Goal: Task Accomplishment & Management: Manage account settings

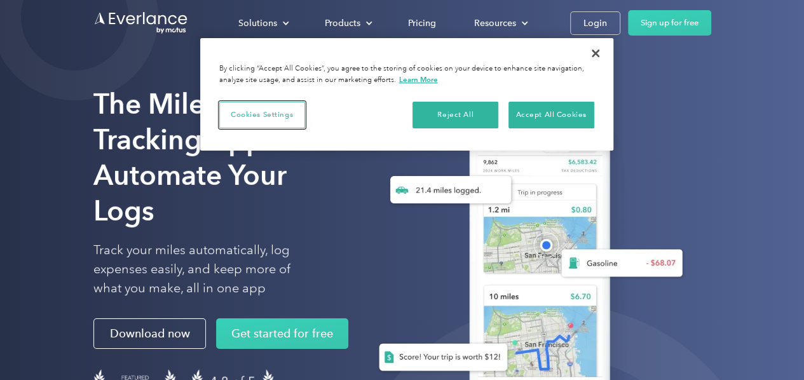
click at [263, 121] on button "Cookies Settings" at bounding box center [262, 115] width 86 height 27
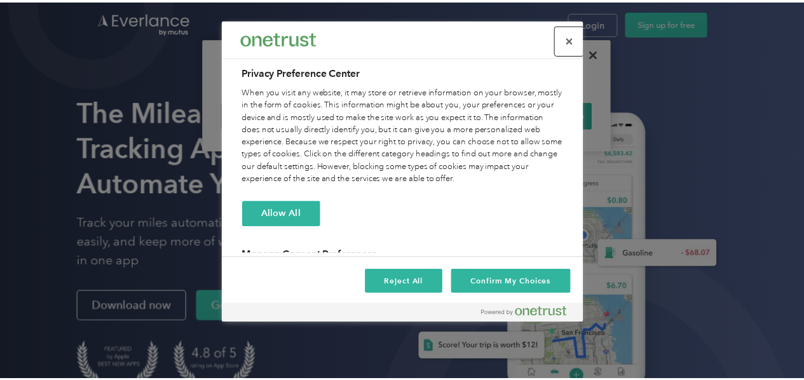
scroll to position [151, 0]
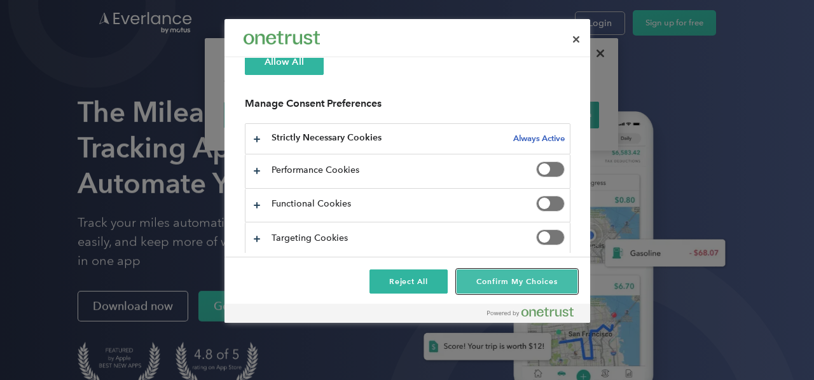
click at [509, 278] on button "Confirm My Choices" at bounding box center [516, 282] width 120 height 24
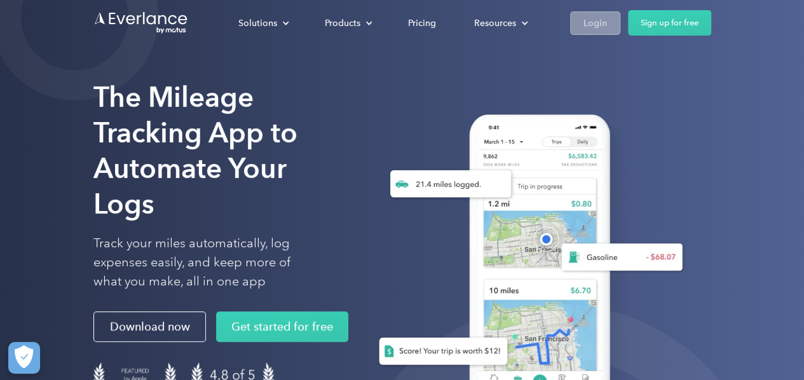
click at [597, 27] on div "Login" at bounding box center [596, 23] width 24 height 16
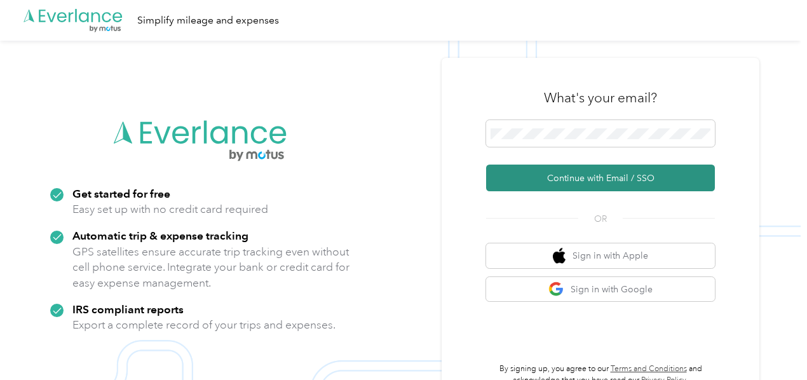
click at [582, 180] on button "Continue with Email / SSO" at bounding box center [600, 178] width 229 height 27
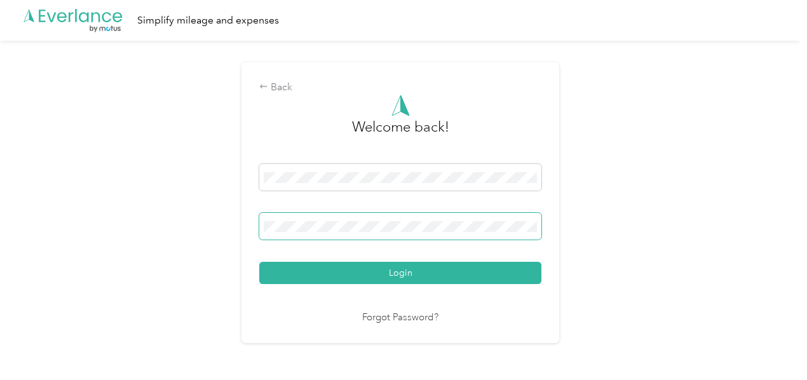
click at [343, 219] on span at bounding box center [400, 226] width 282 height 27
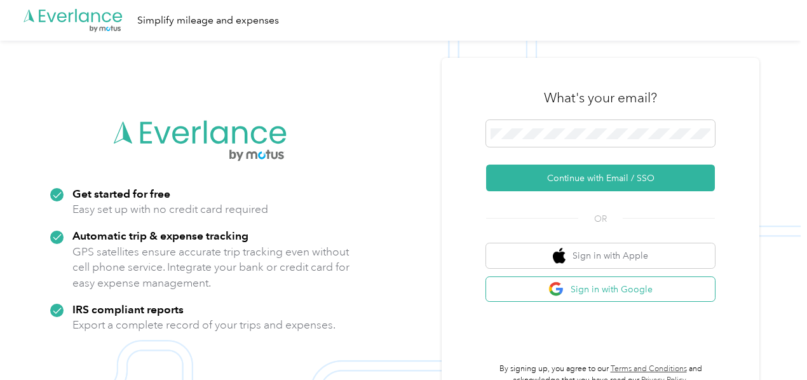
click at [634, 293] on button "Sign in with Google" at bounding box center [600, 289] width 229 height 25
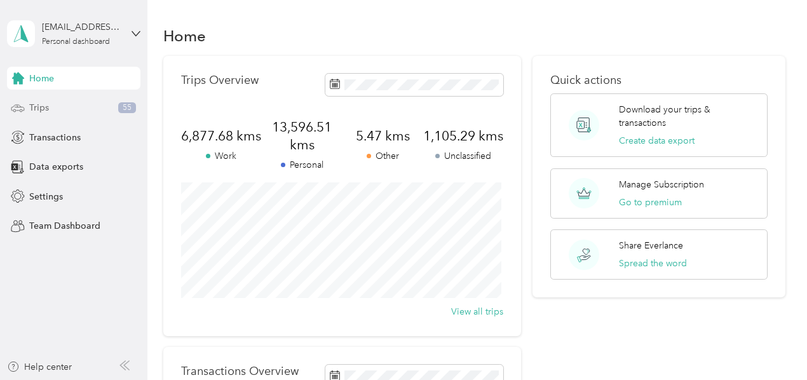
click at [37, 107] on span "Trips" at bounding box center [39, 107] width 20 height 13
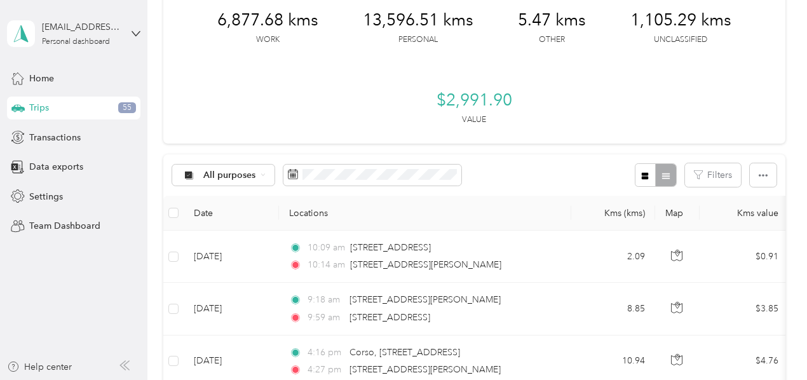
scroll to position [191, 0]
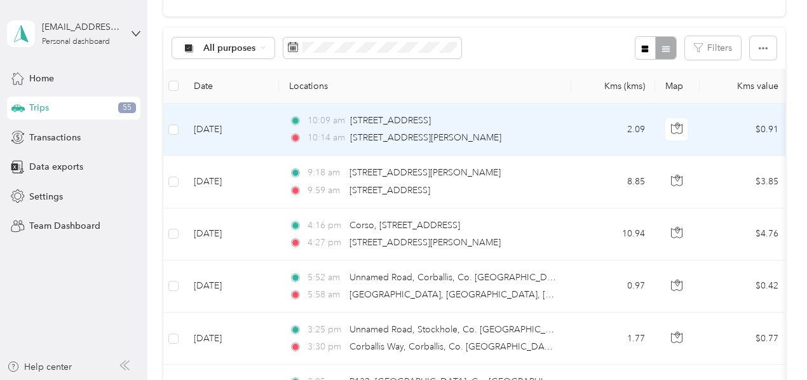
click at [724, 156] on td "$0.91" at bounding box center [744, 130] width 89 height 52
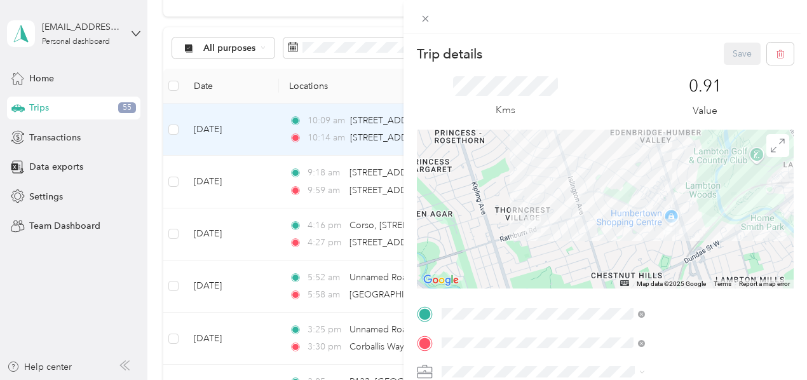
click at [470, 105] on div "Trip details Save This trip cannot be edited because it is either under review,…" at bounding box center [403, 190] width 807 height 380
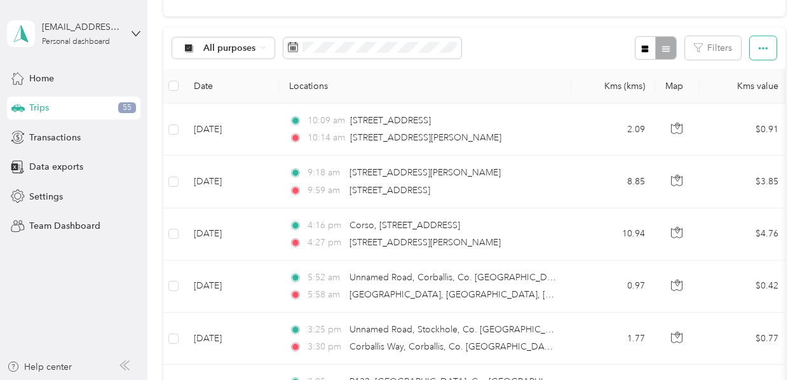
click at [764, 60] on button "button" at bounding box center [763, 48] width 27 height 24
click at [665, 60] on div at bounding box center [655, 48] width 41 height 24
click at [643, 52] on icon "button" at bounding box center [645, 48] width 7 height 7
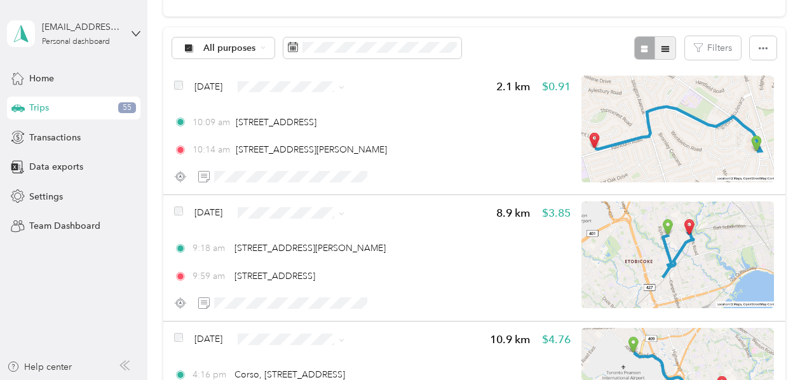
click at [665, 53] on icon "button" at bounding box center [665, 49] width 9 height 9
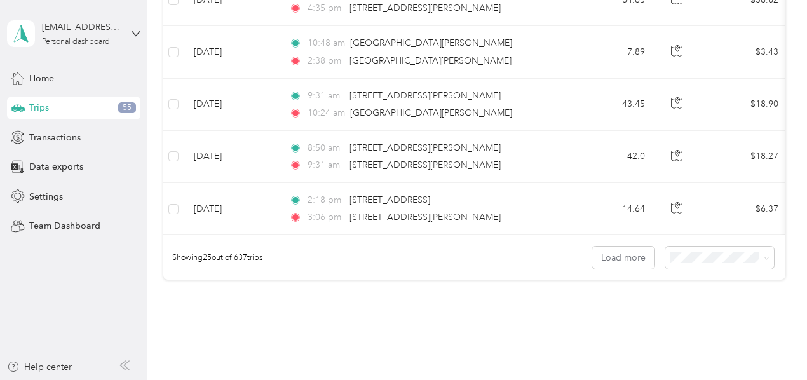
scroll to position [1472, 0]
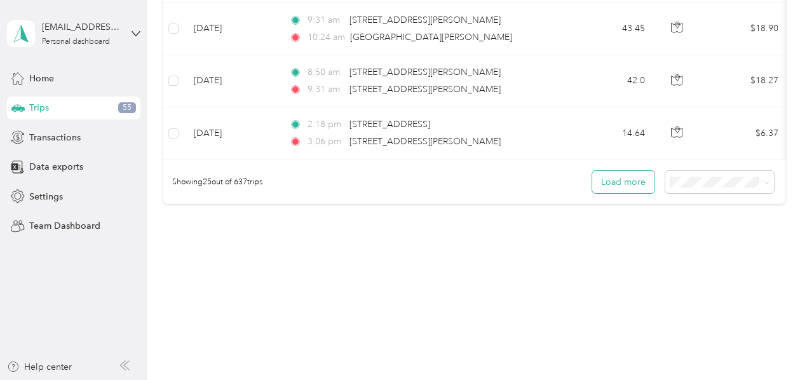
click at [617, 182] on button "Load more" at bounding box center [624, 182] width 62 height 22
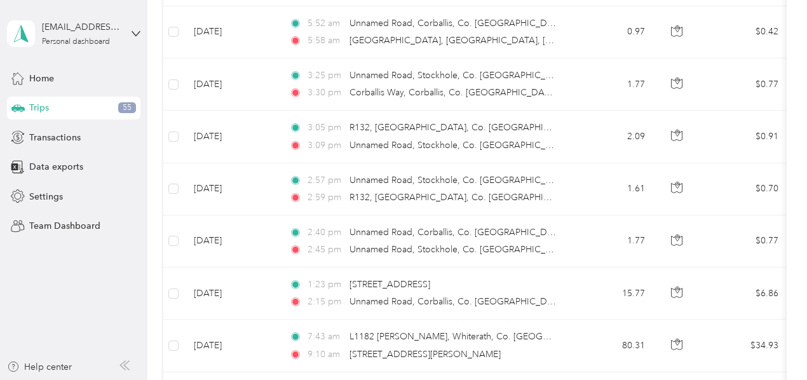
scroll to position [0, 0]
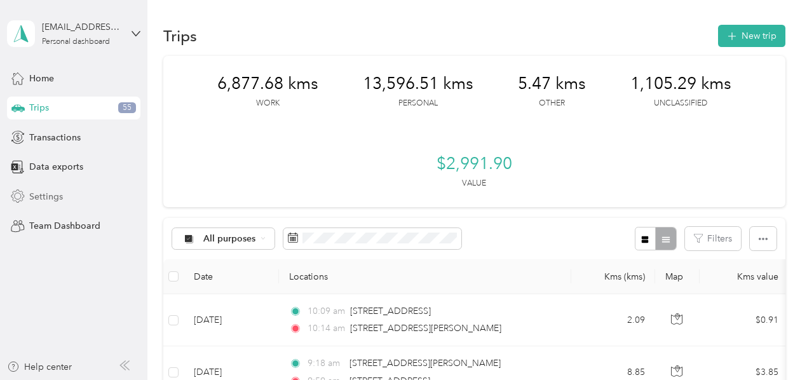
click at [46, 197] on span "Settings" at bounding box center [46, 196] width 34 height 13
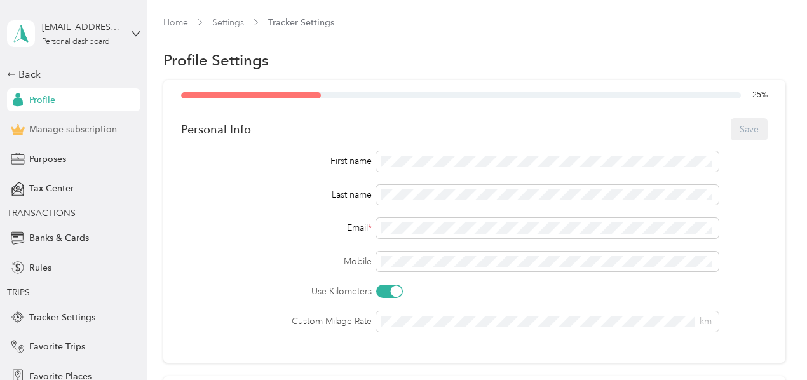
click at [62, 129] on span "Manage subscription" at bounding box center [73, 129] width 88 height 13
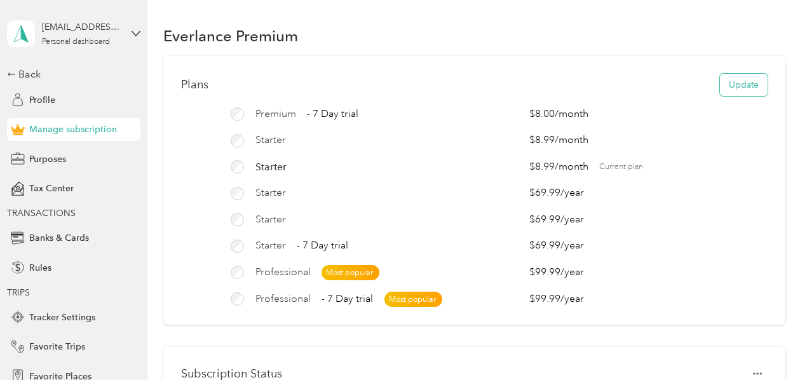
click at [732, 91] on button "Update" at bounding box center [744, 85] width 48 height 22
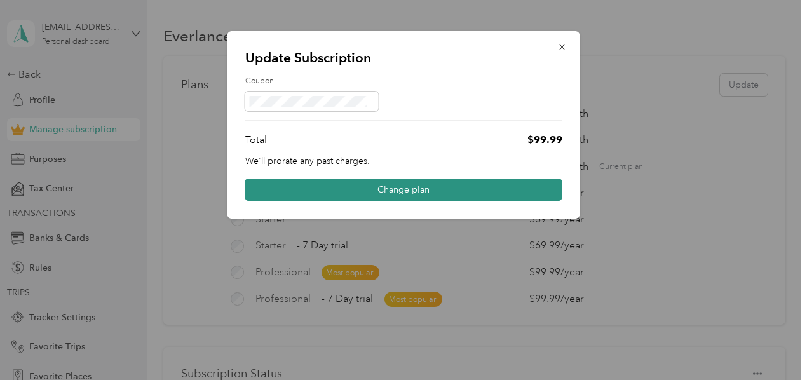
click at [411, 191] on button "Change plan" at bounding box center [403, 190] width 317 height 22
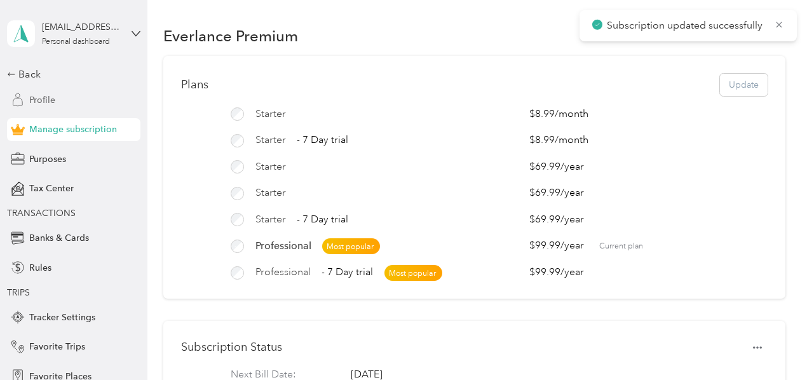
click at [32, 100] on span "Profile" at bounding box center [42, 99] width 26 height 13
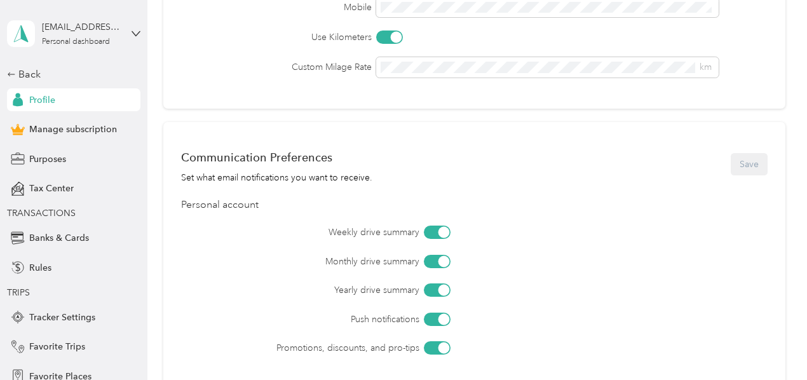
scroll to position [538, 0]
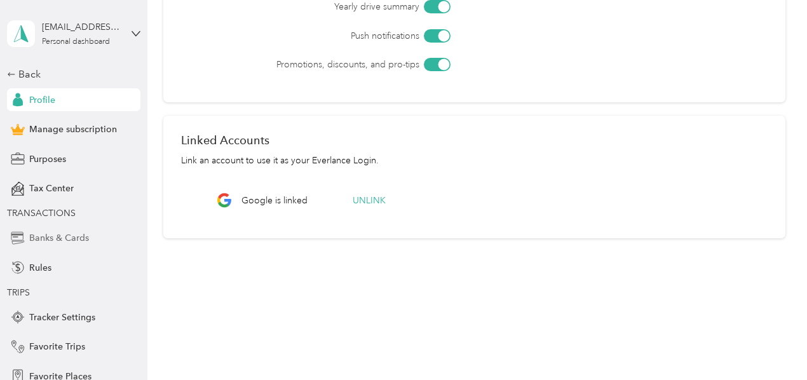
click at [48, 238] on span "Banks & Cards" at bounding box center [59, 237] width 60 height 13
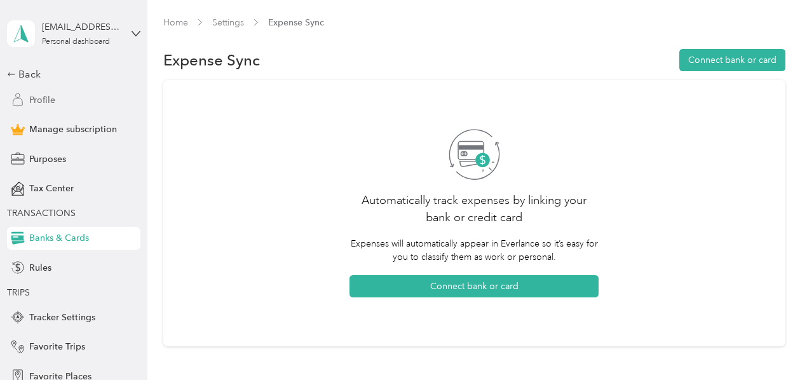
click at [43, 98] on span "Profile" at bounding box center [42, 99] width 26 height 13
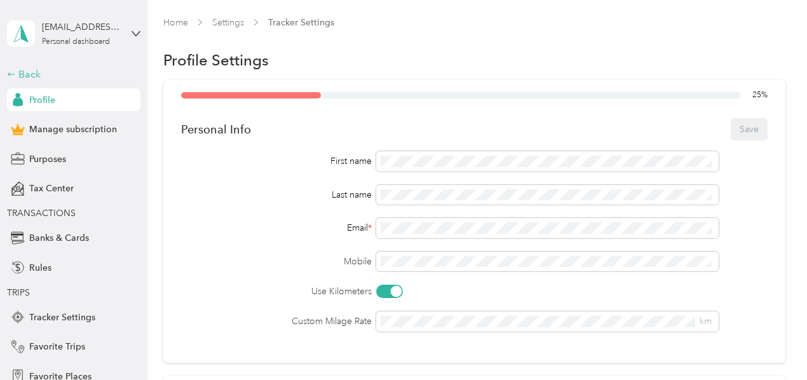
click at [23, 72] on div "Back" at bounding box center [70, 74] width 127 height 15
